Goal: Information Seeking & Learning: Learn about a topic

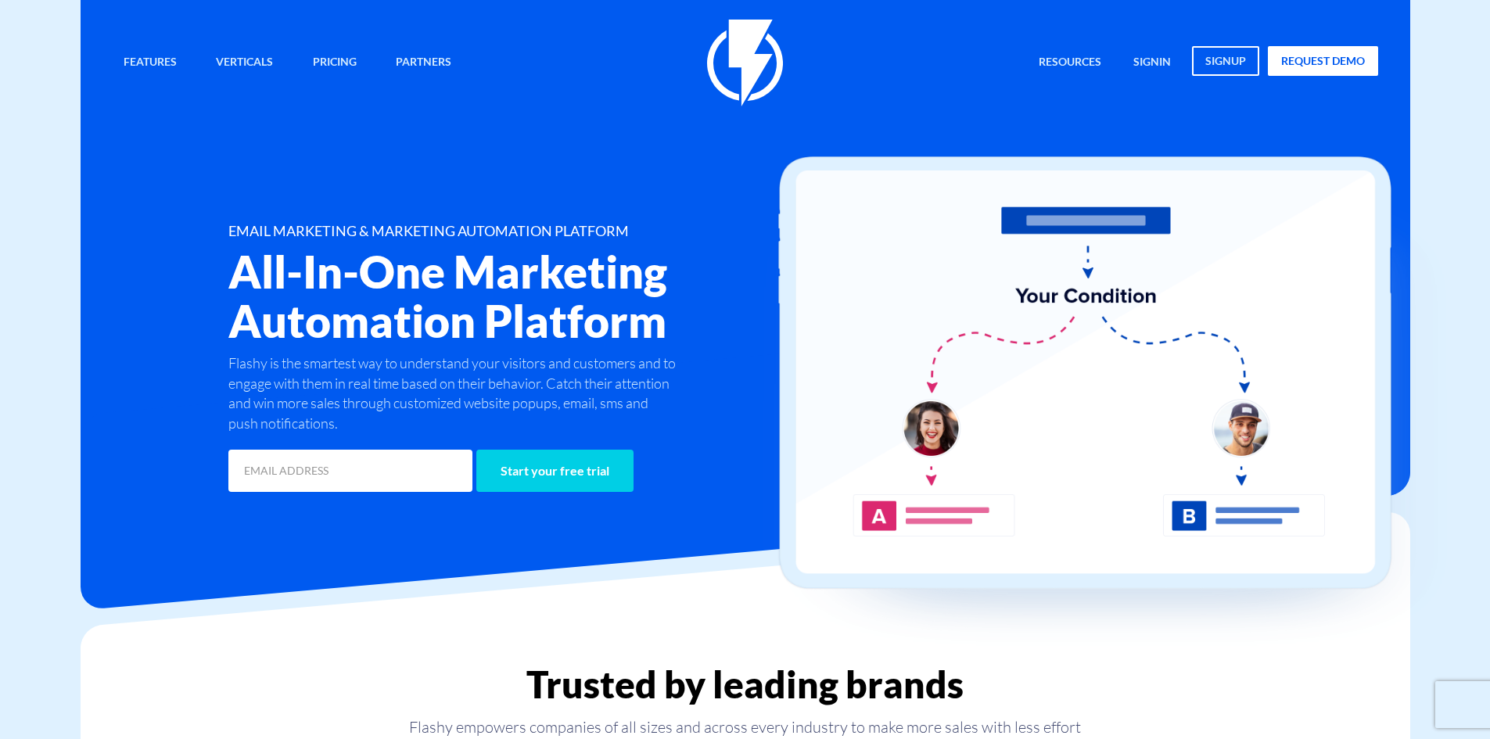
drag, startPoint x: 451, startPoint y: 13, endPoint x: 459, endPoint y: 1, distance: 14.8
click at [451, 13] on div "Features Marketing Automation Convert, Enagage And Retain Your Customers Email …" at bounding box center [745, 248] width 1329 height 496
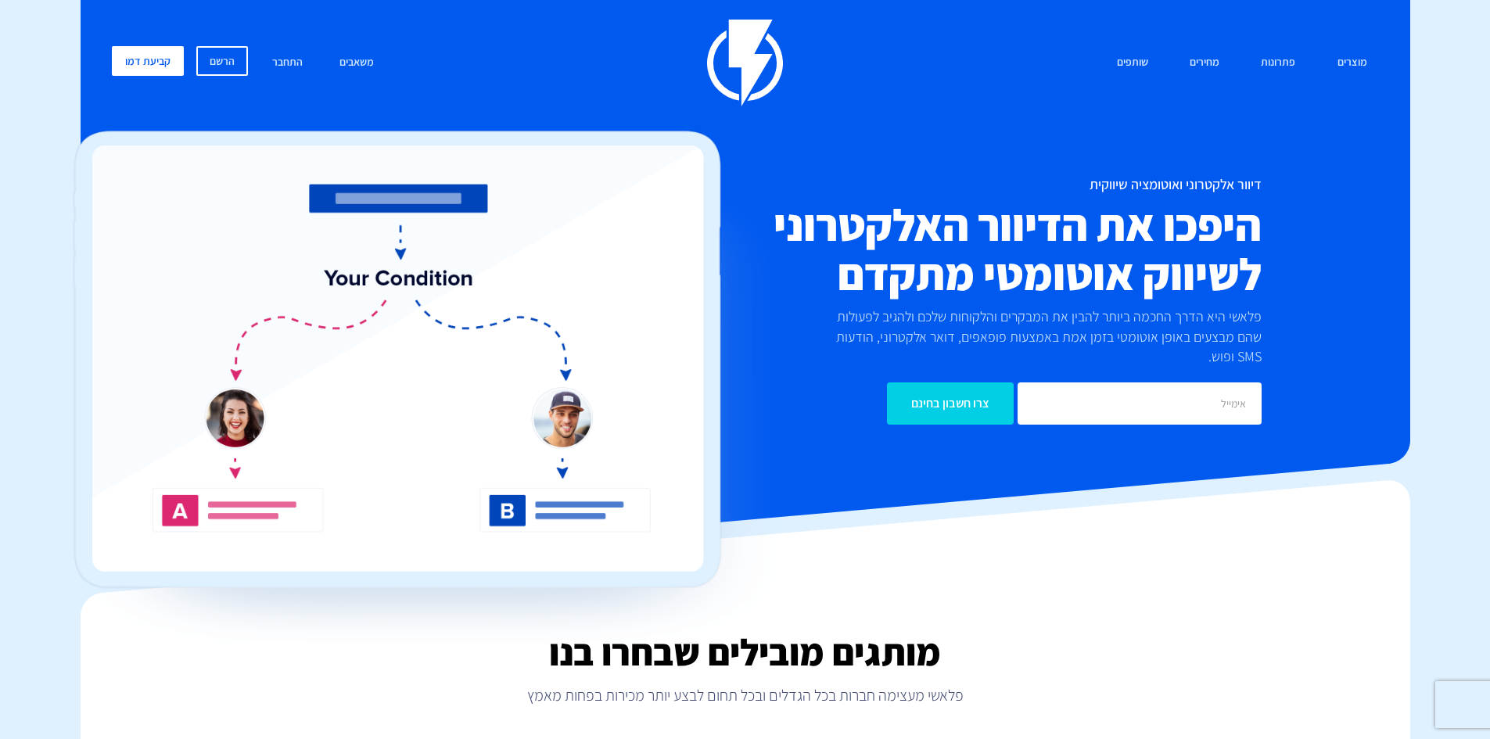
click at [773, 84] on img at bounding box center [745, 63] width 76 height 87
click at [788, 62] on div "מוצרים שיווק אוטומטי הפכו את השיווק לאוטומטי דיוור אלקטרוני שלחו את המסר הנכון …" at bounding box center [745, 63] width 1290 height 87
click at [1170, 270] on h2 "היפכו את הדיוור האלקטרוני לשיווק אוטומטי מתקדם" at bounding box center [956, 249] width 610 height 99
